Goal: Information Seeking & Learning: Understand process/instructions

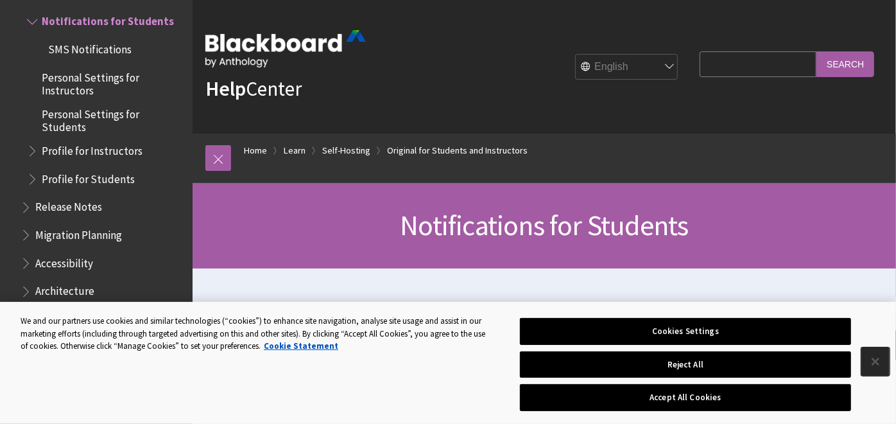
click at [806, 359] on button "Close" at bounding box center [875, 361] width 28 height 28
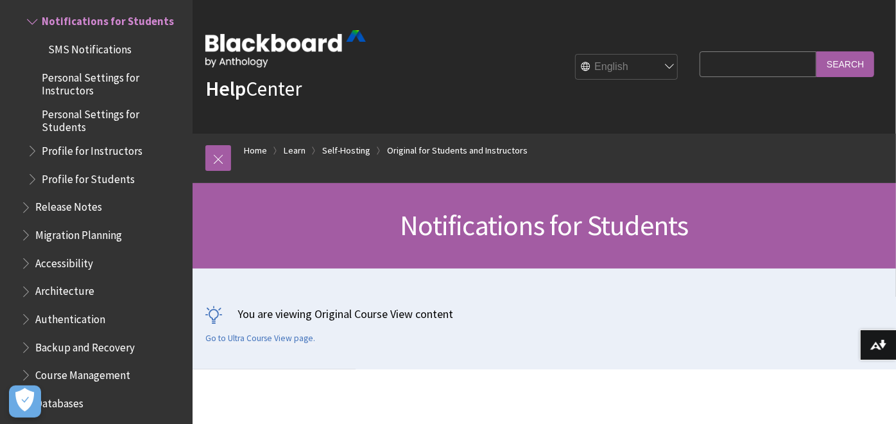
scroll to position [309, 0]
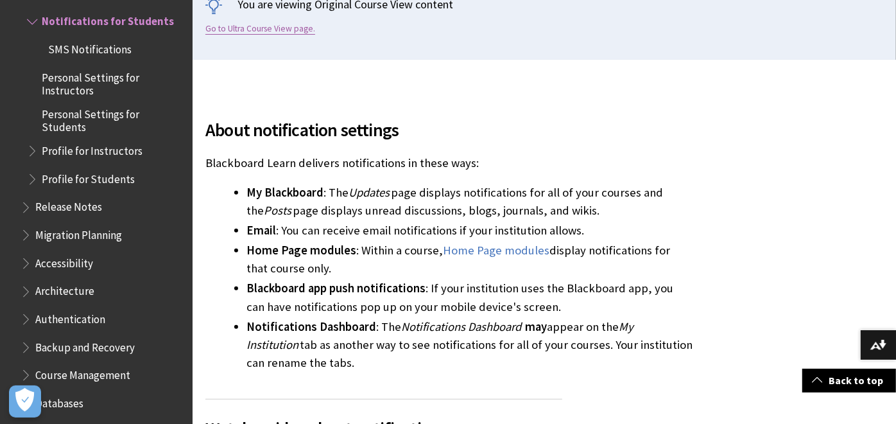
click at [230, 31] on link "Go to Ultra Course View page." at bounding box center [260, 29] width 110 height 12
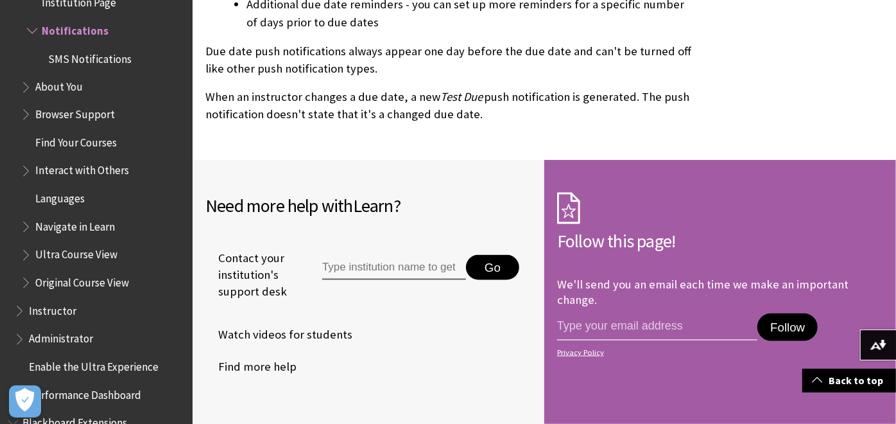
scroll to position [4225, 0]
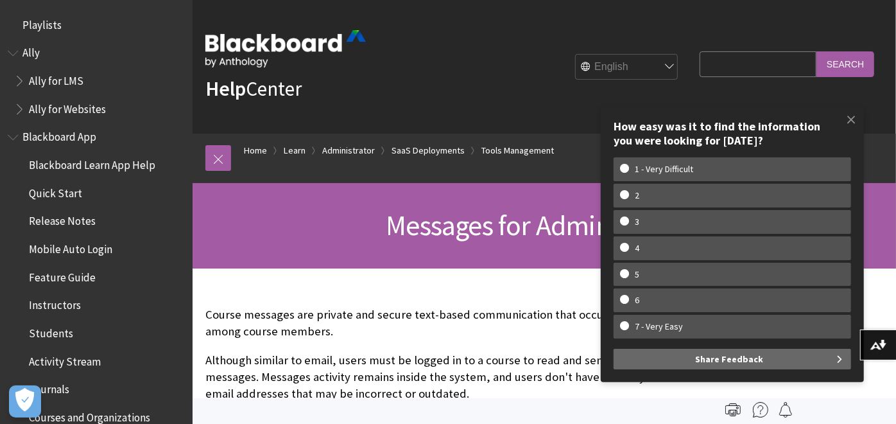
scroll to position [2679, 0]
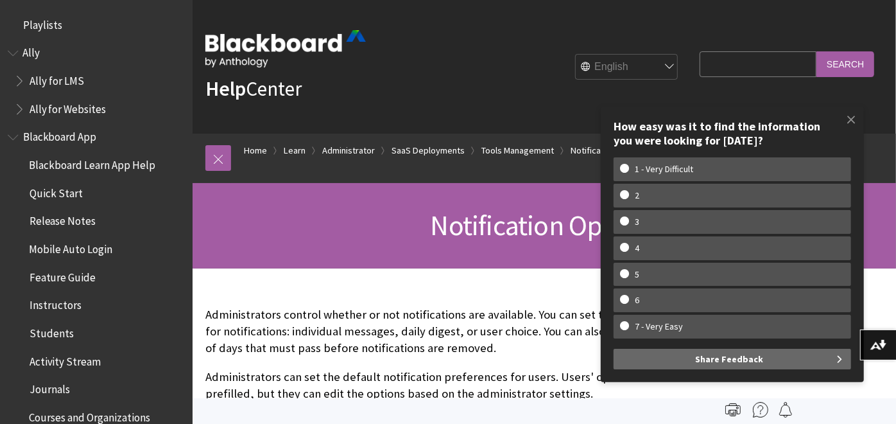
scroll to position [2772, 0]
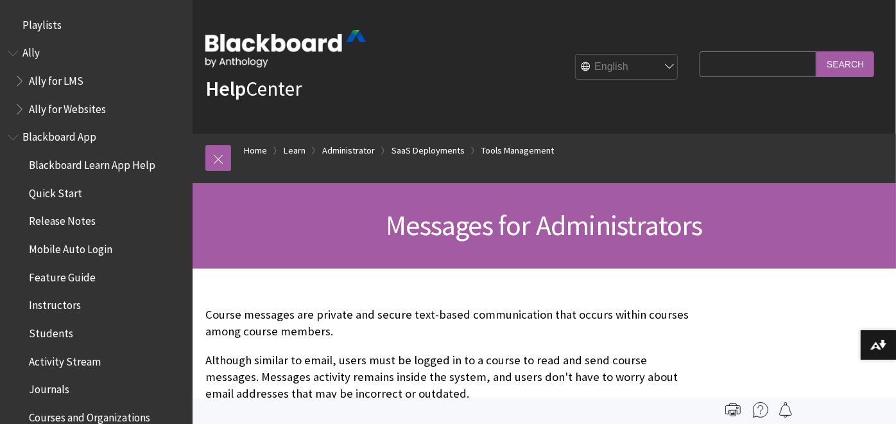
scroll to position [2679, 0]
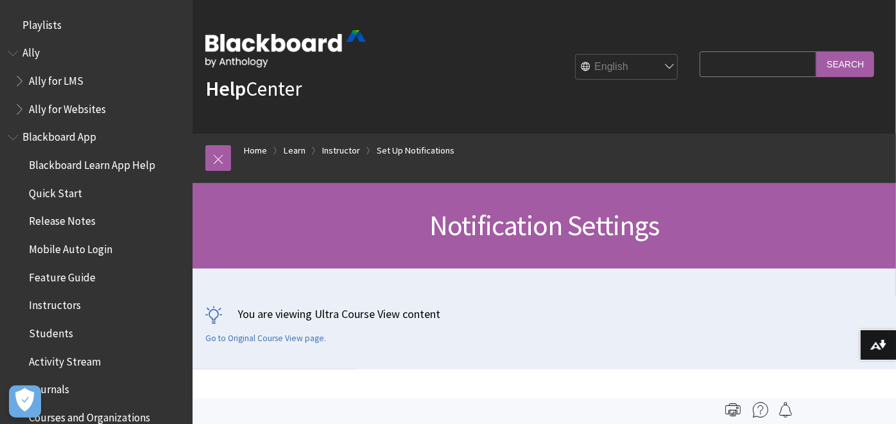
scroll to position [1441, 0]
